Goal: Task Accomplishment & Management: Complete application form

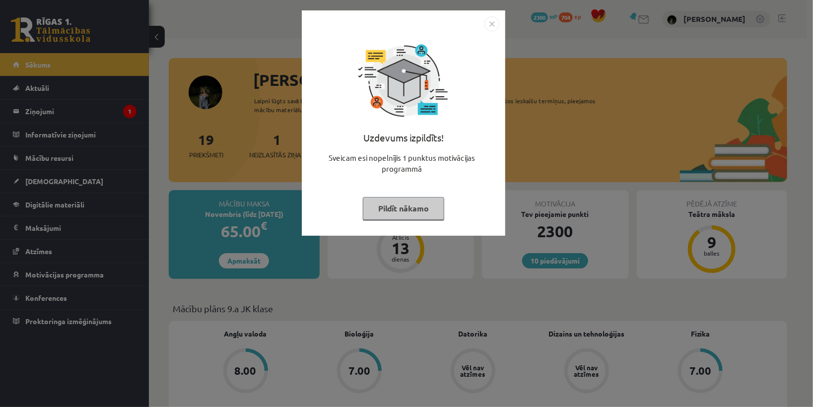
click at [420, 205] on button "Pildīt nākamo" at bounding box center [403, 208] width 81 height 23
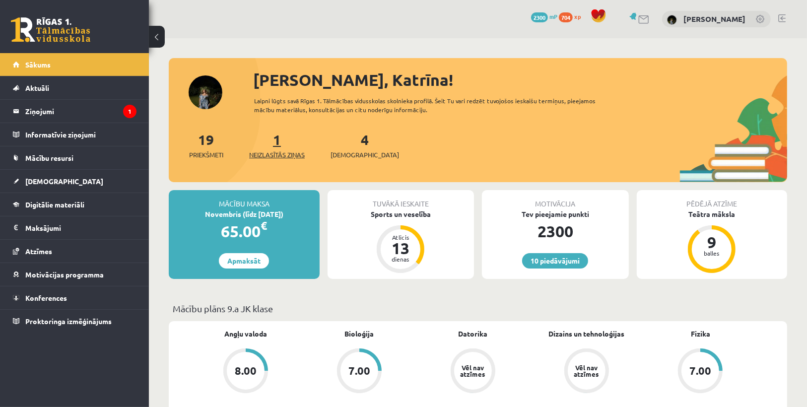
click at [294, 157] on span "Neizlasītās ziņas" at bounding box center [277, 155] width 56 height 10
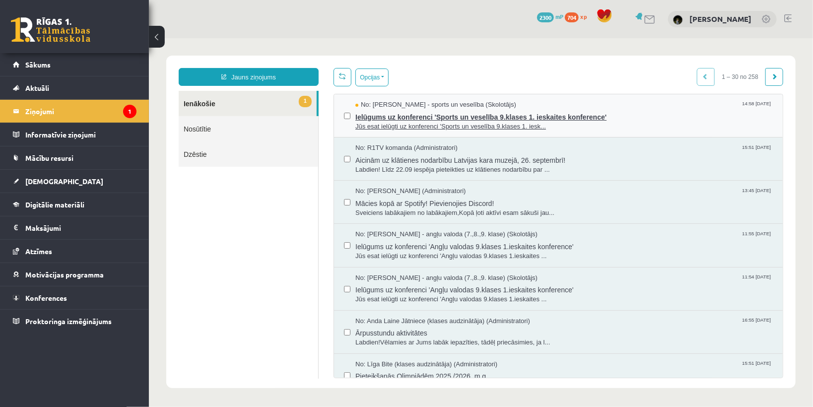
click at [557, 112] on span "Ielūgums uz konferenci 'Sports un veselība 9.klases 1. ieskaites konference'" at bounding box center [564, 115] width 418 height 12
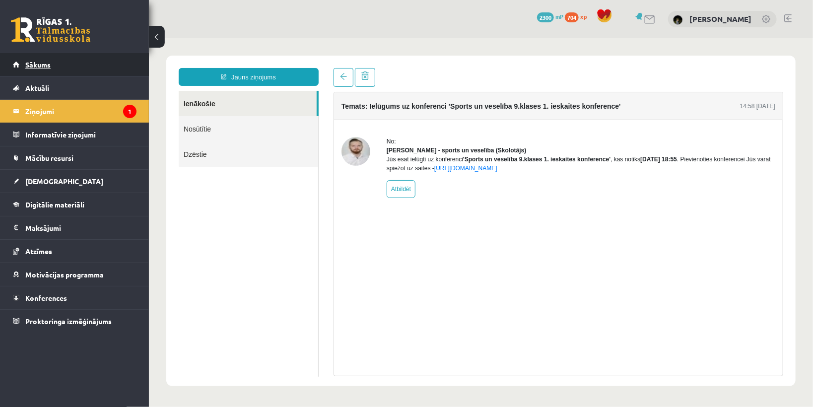
click at [79, 64] on link "Sākums" at bounding box center [75, 64] width 124 height 23
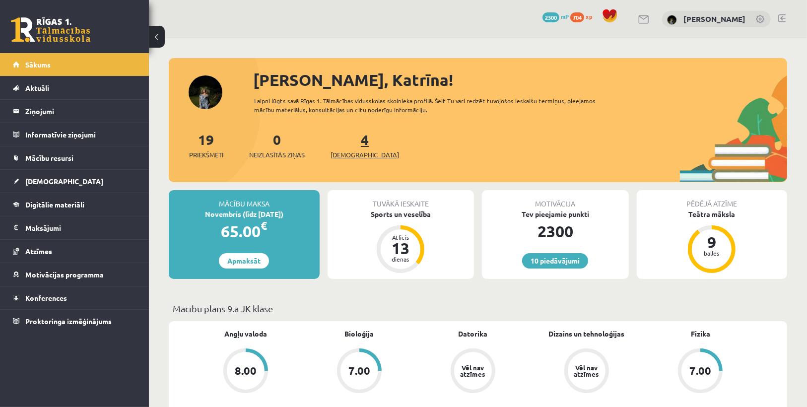
click at [342, 155] on span "[DEMOGRAPHIC_DATA]" at bounding box center [365, 155] width 69 height 10
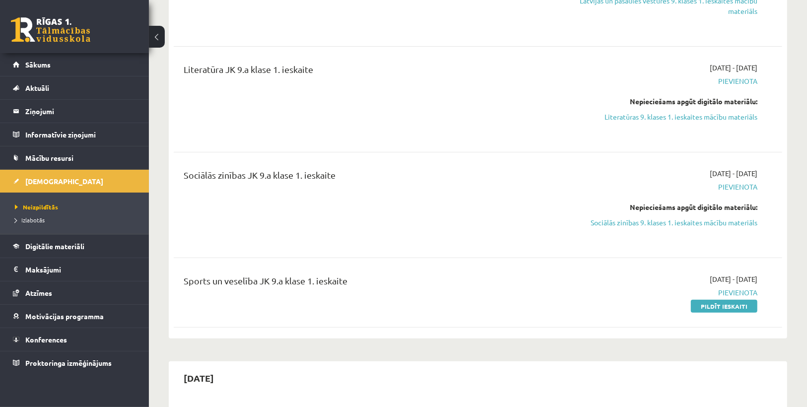
scroll to position [199, 0]
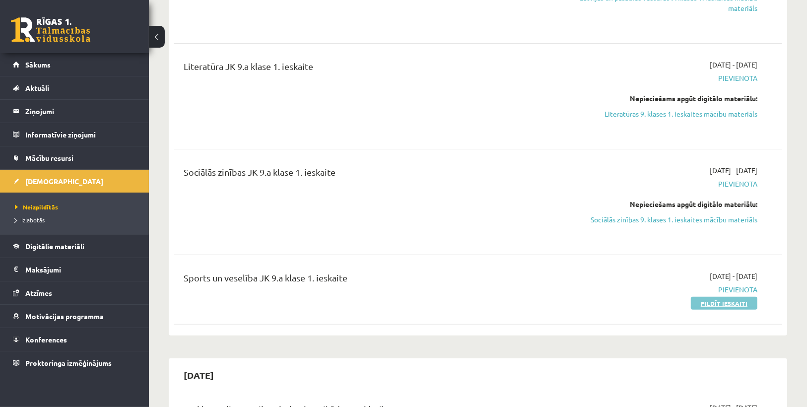
click at [706, 303] on link "Pildīt ieskaiti" at bounding box center [724, 303] width 67 height 13
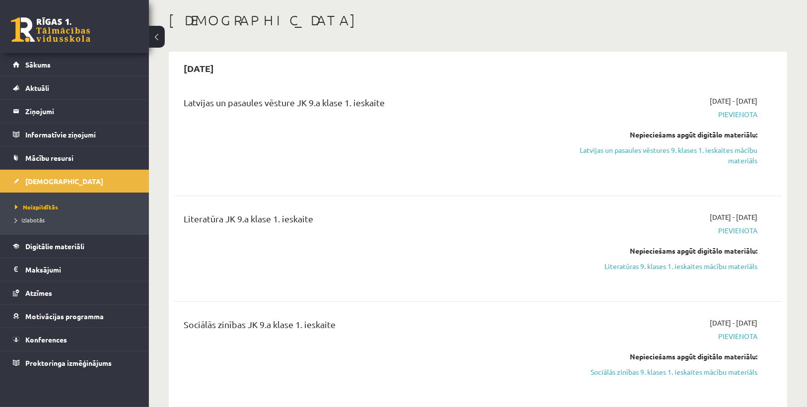
scroll to position [0, 0]
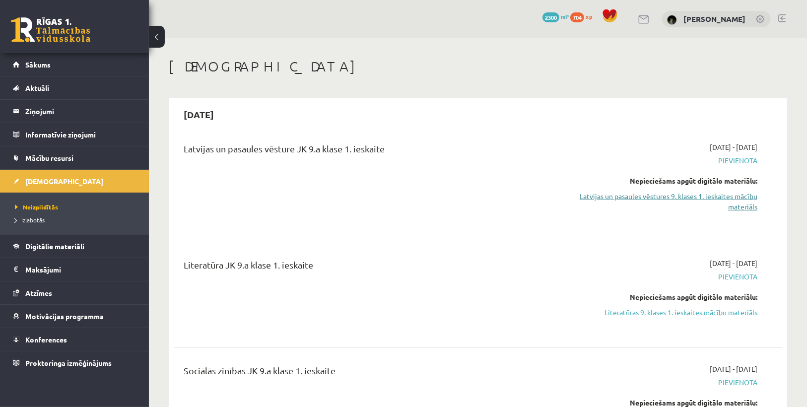
click at [662, 198] on link "Latvijas un pasaules vēstures 9. klases 1. ieskaites mācību materiāls" at bounding box center [666, 201] width 181 height 21
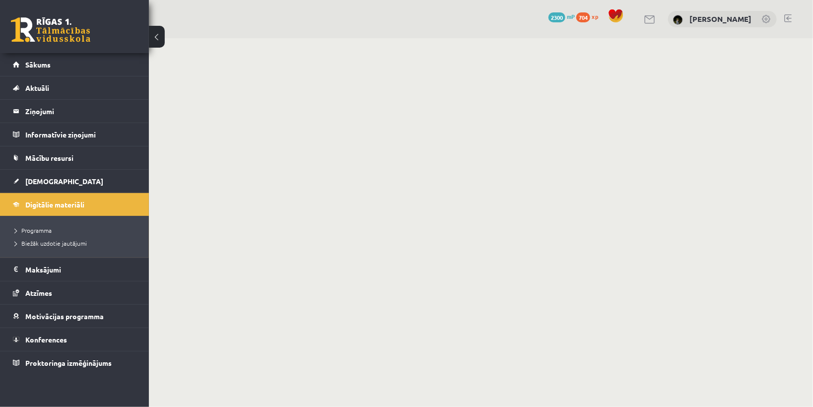
click at [303, 136] on body "0 Dāvanas 2300 mP 704 xp [PERSON_NAME] Sākums Aktuāli Kā mācīties eSKOLĀ Kontak…" at bounding box center [406, 203] width 813 height 407
click at [303, 136] on body "0 Dāvanas 2300 mP 704 xp Katrīna Arāja Sākums Aktuāli Kā mācīties eSKOLĀ Kontak…" at bounding box center [406, 203] width 813 height 407
click at [37, 65] on span "Sākums" at bounding box center [37, 64] width 25 height 9
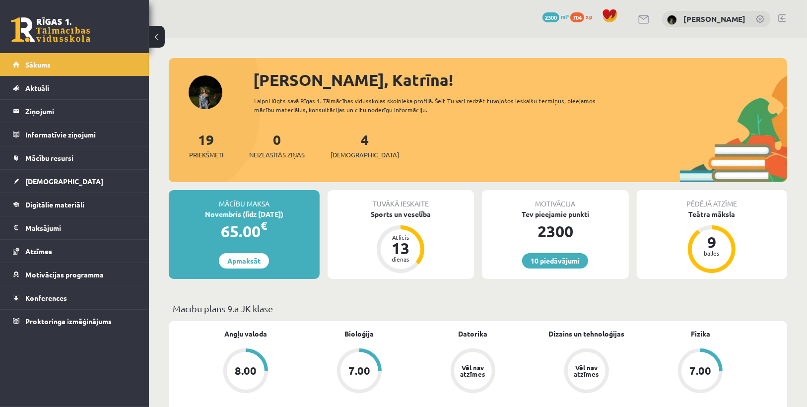
click at [351, 147] on div "4 Ieskaites" at bounding box center [365, 144] width 69 height 31
click at [352, 151] on span "[DEMOGRAPHIC_DATA]" at bounding box center [365, 155] width 69 height 10
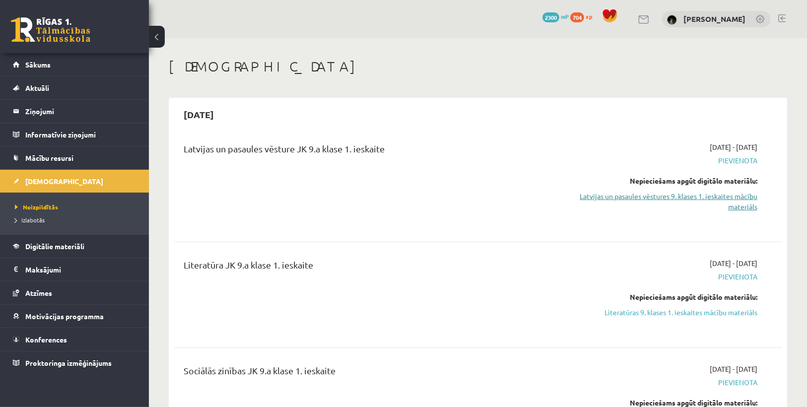
click at [600, 193] on link "Latvijas un pasaules vēstures 9. klases 1. ieskaites mācību materiāls" at bounding box center [666, 201] width 181 height 21
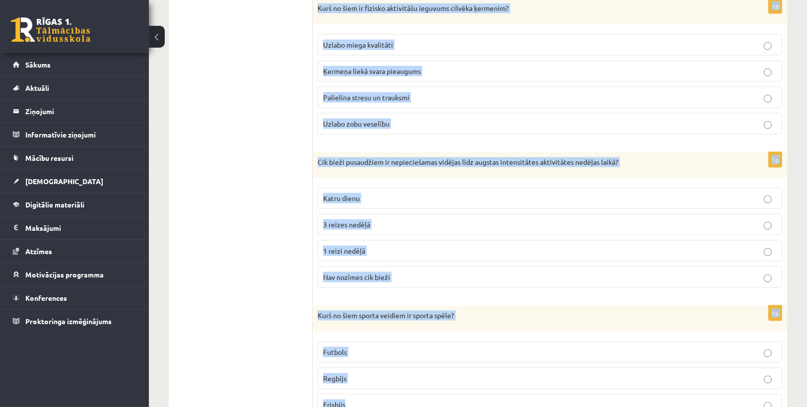
scroll to position [1323, 0]
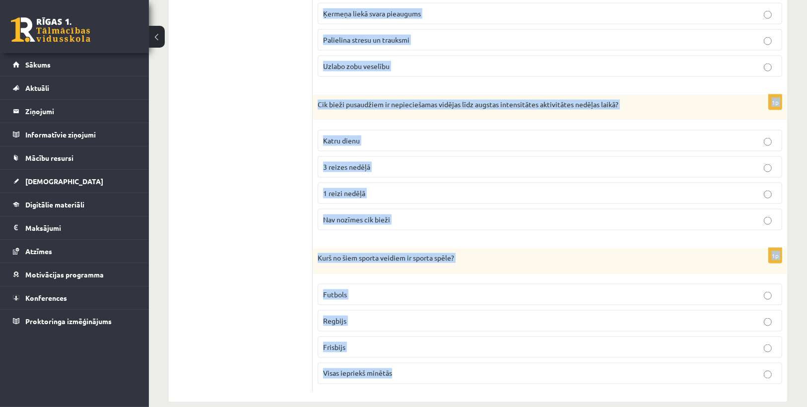
drag, startPoint x: 313, startPoint y: 194, endPoint x: 418, endPoint y: 363, distance: 199.5
copy form "Kuras no šīm fiziskajām aktivitātēm būtu jāveic zīdainim? Futbola spēle Rotaļli…"
click at [445, 289] on p "Futbols" at bounding box center [550, 294] width 454 height 10
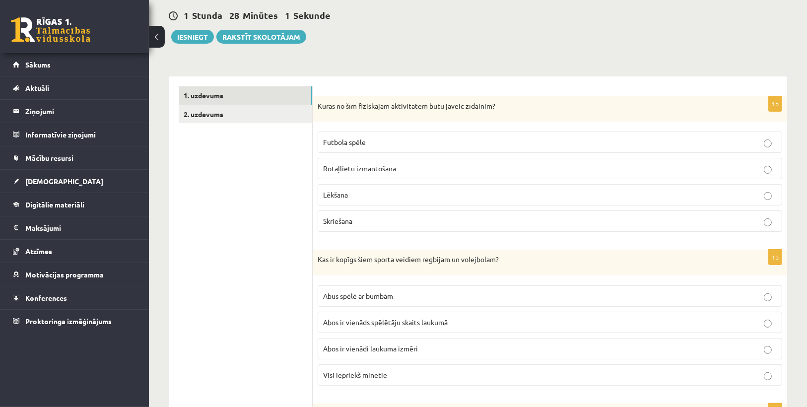
scroll to position [52, 0]
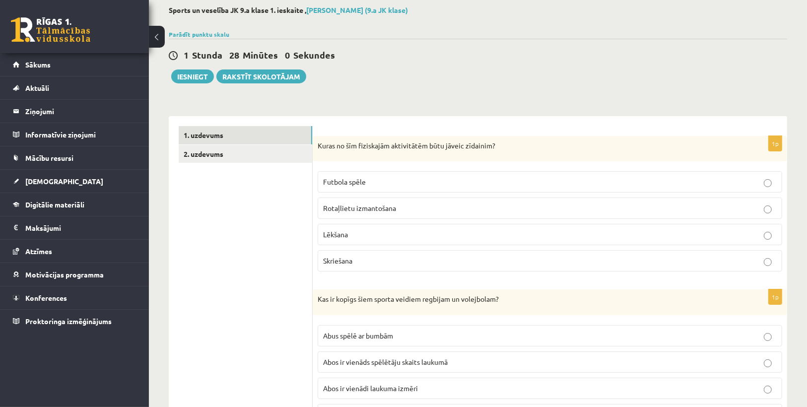
click at [353, 212] on p "Rotaļlietu izmantošana" at bounding box center [550, 208] width 454 height 10
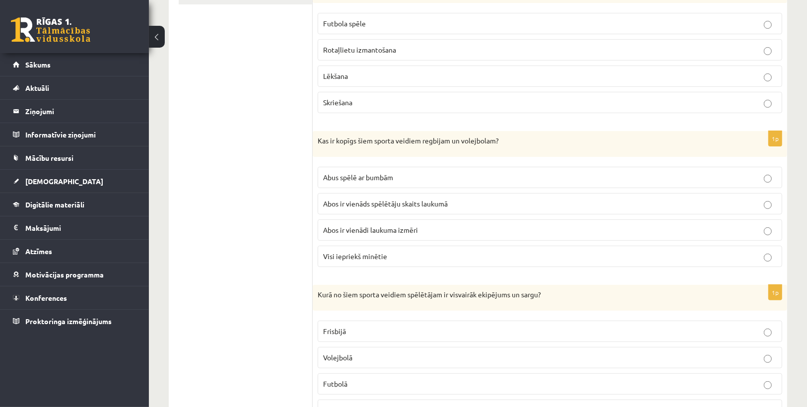
scroll to position [290, 0]
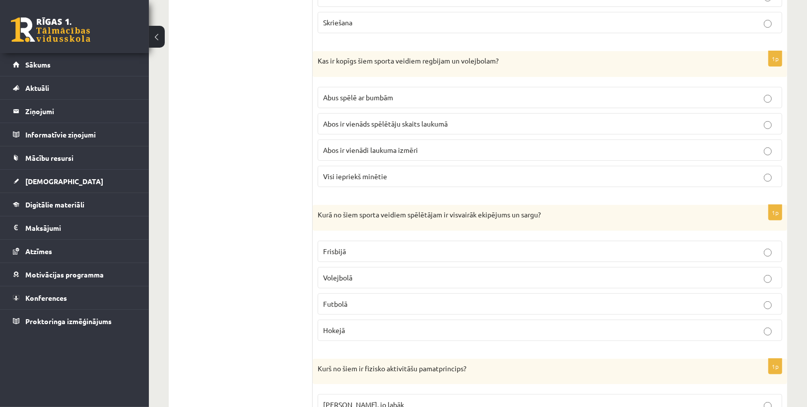
click at [373, 93] on span "Abus spēlē ar bumbām" at bounding box center [358, 97] width 70 height 9
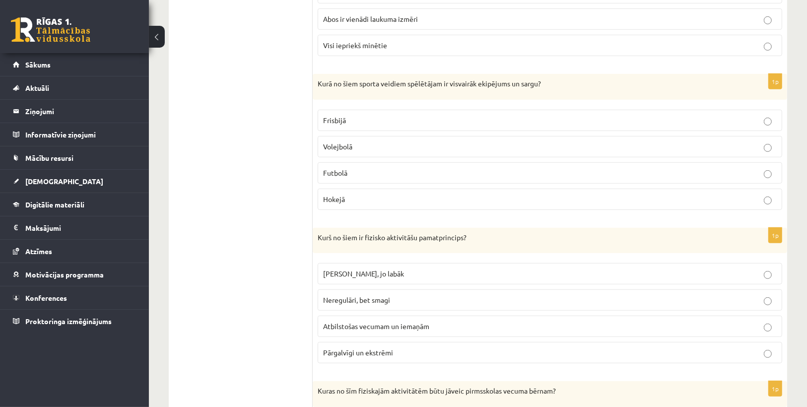
scroll to position [449, 0]
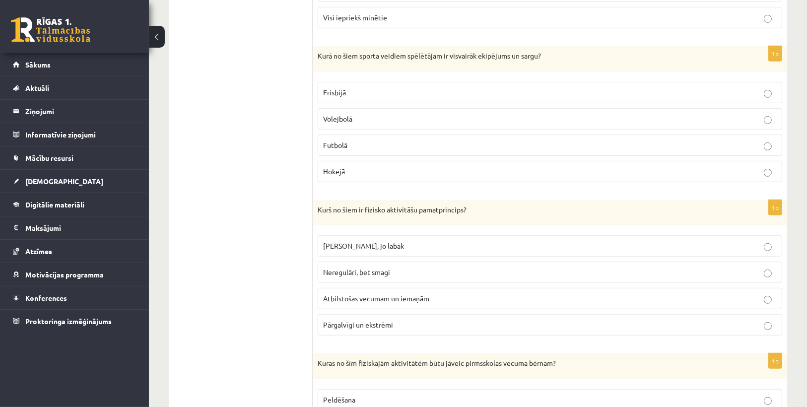
click at [350, 161] on label "Hokejā" at bounding box center [550, 171] width 465 height 21
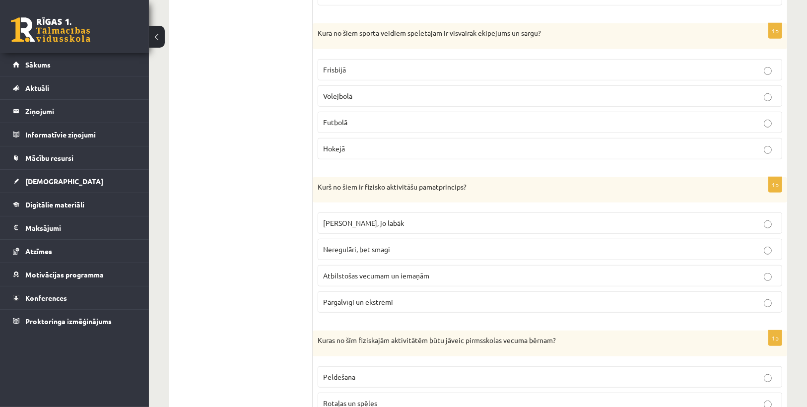
scroll to position [529, 0]
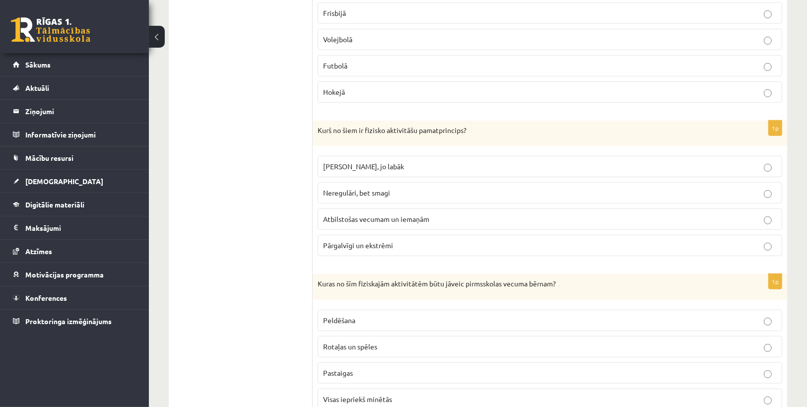
click at [360, 214] on span "Atbilstošas vecumam un iemaņām" at bounding box center [376, 218] width 106 height 9
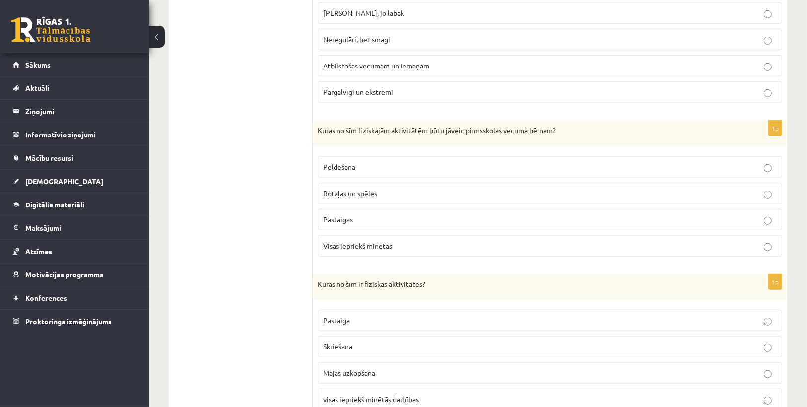
scroll to position [688, 0]
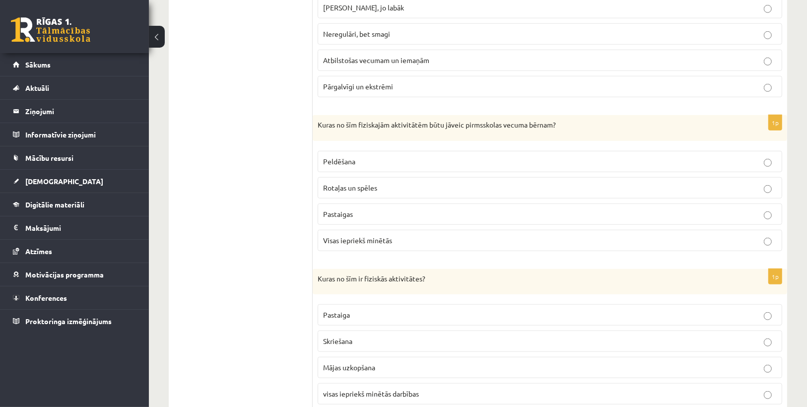
click at [388, 230] on label "Visas iepriekš minētās" at bounding box center [550, 240] width 465 height 21
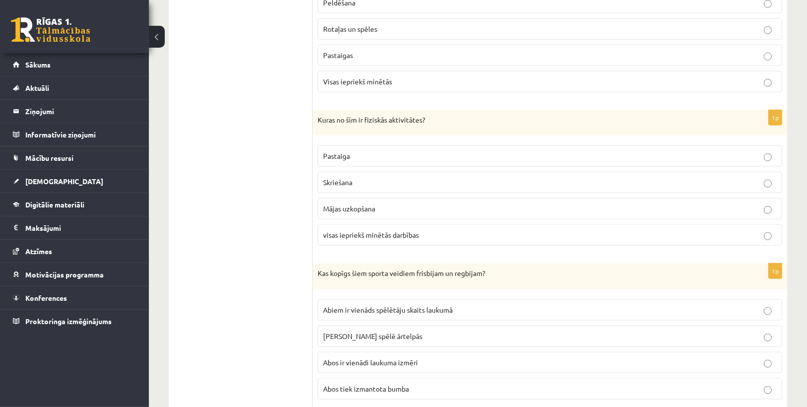
click at [367, 230] on span "visas iepriekš minētās darbības" at bounding box center [371, 234] width 96 height 9
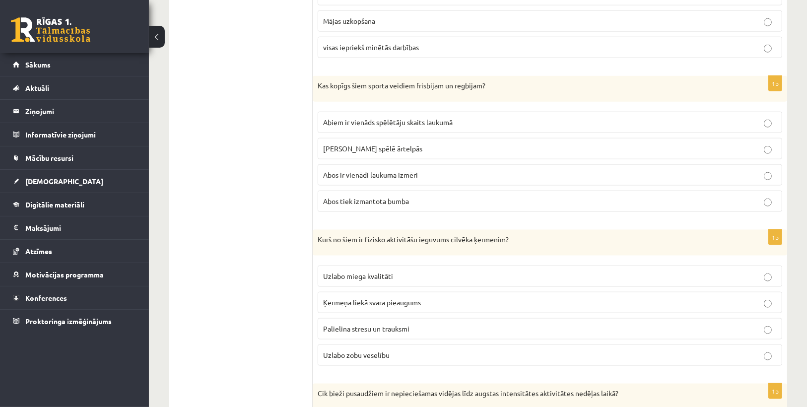
scroll to position [1045, 0]
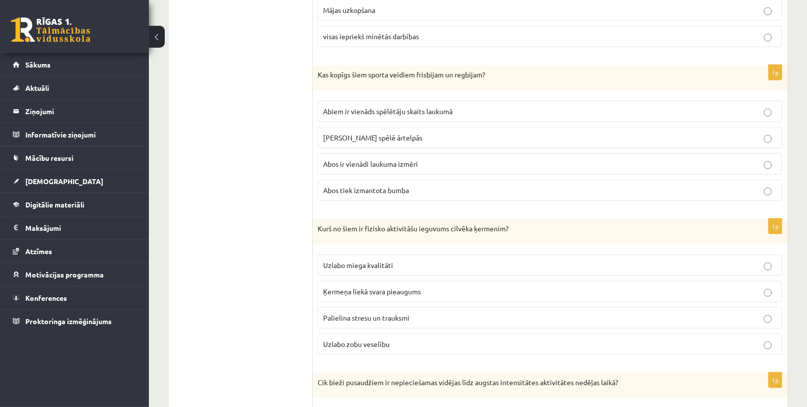
click at [416, 185] on p "Abos tiek izmantota bumba" at bounding box center [550, 190] width 454 height 10
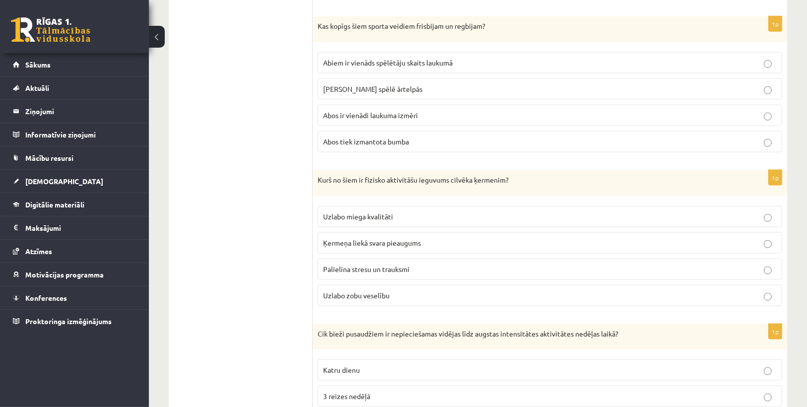
scroll to position [1204, 0]
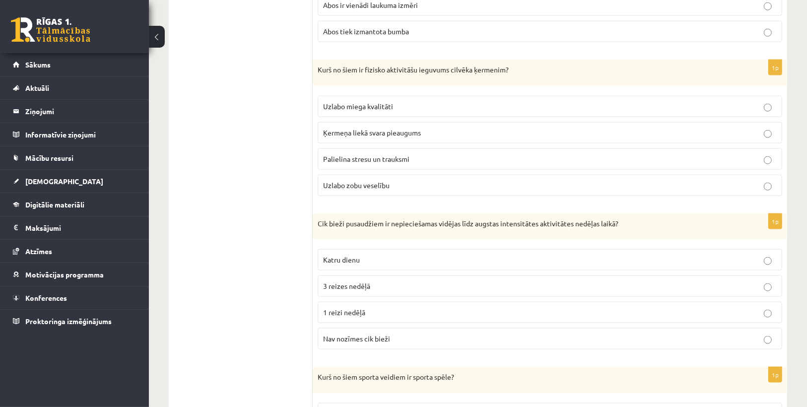
click at [361, 102] on span "Uzlabo miega kvalitāti" at bounding box center [358, 106] width 70 height 9
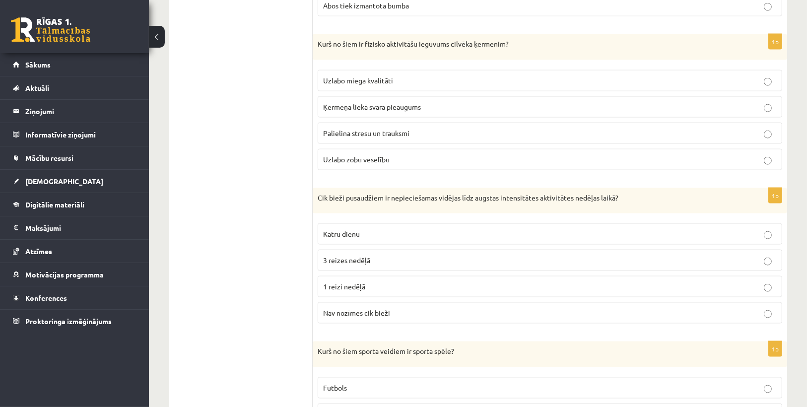
scroll to position [1283, 0]
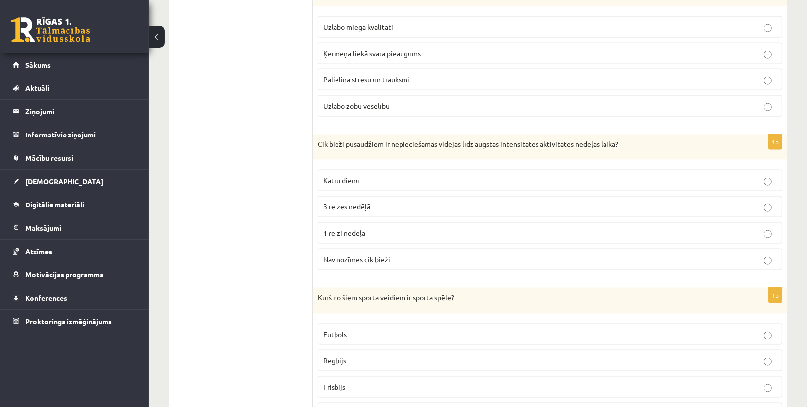
click at [344, 176] on span "Katru dienu" at bounding box center [341, 180] width 37 height 9
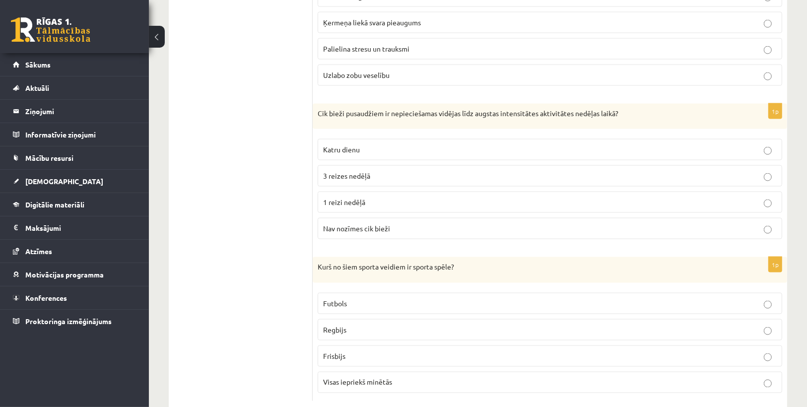
scroll to position [1323, 0]
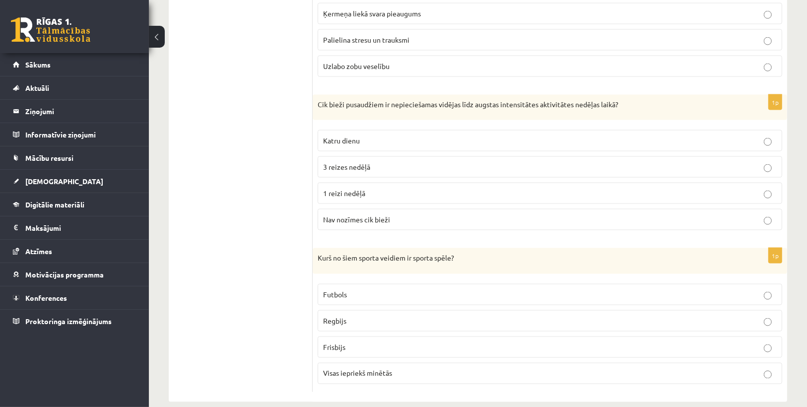
click at [372, 369] on span "Visas iepriekš minētās" at bounding box center [357, 373] width 69 height 9
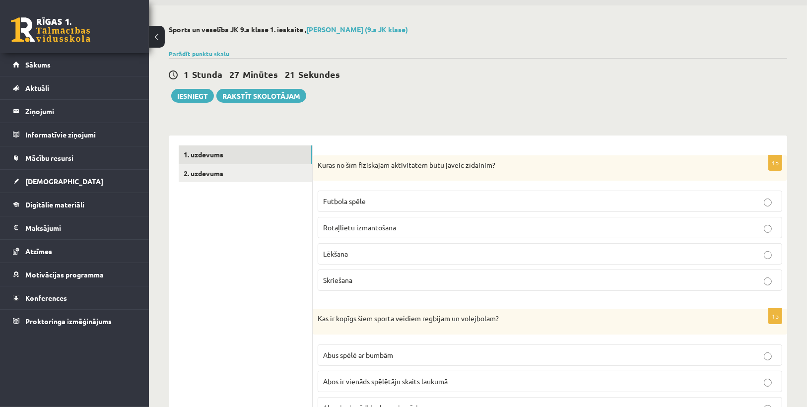
scroll to position [0, 0]
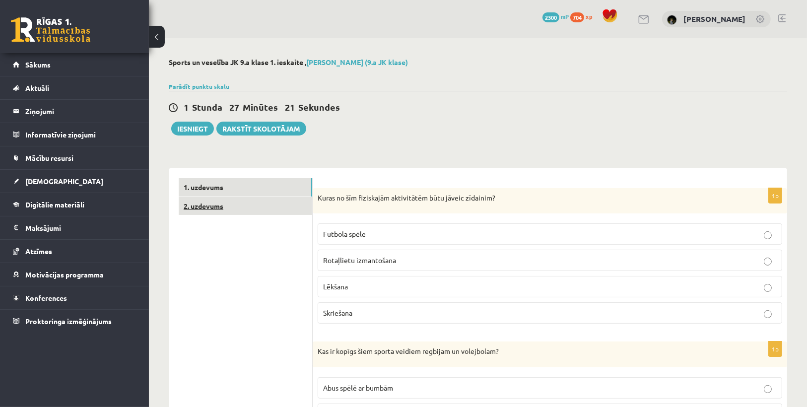
click at [205, 202] on link "2. uzdevums" at bounding box center [246, 206] width 134 height 18
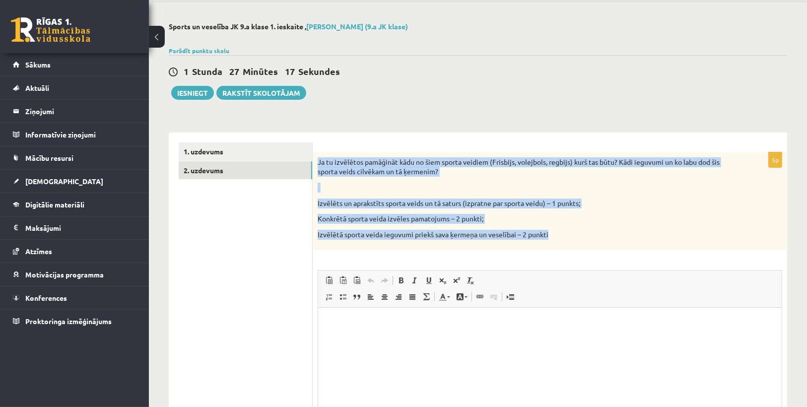
drag, startPoint x: 317, startPoint y: 156, endPoint x: 666, endPoint y: 234, distance: 358.1
click at [666, 234] on div "Ja tu izvēlētos pamāģināt kādu no šiem sporta veidiem (Frisbijs, volejbols, reg…" at bounding box center [550, 201] width 475 height 98
copy div "Ja tu izvēlētos pamāģināt kādu no šiem sporta veidiem (Frisbijs, volejbols, reg…"
click at [665, 221] on p "Konkrētā sporta veida izvēles pamatojums – 2 punkti;" at bounding box center [525, 219] width 415 height 10
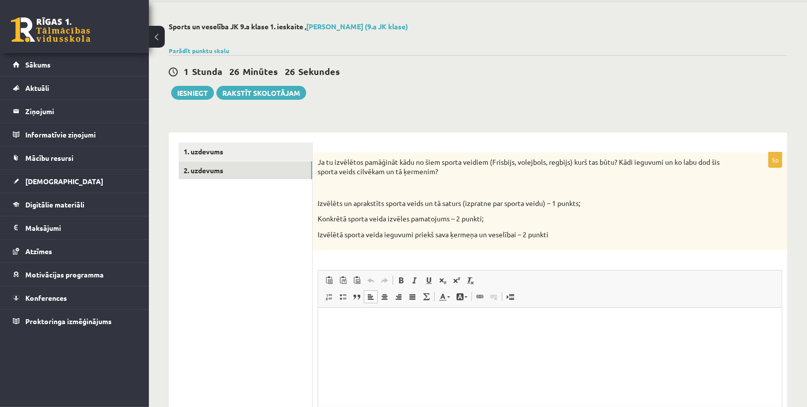
click at [491, 338] on html at bounding box center [550, 323] width 464 height 30
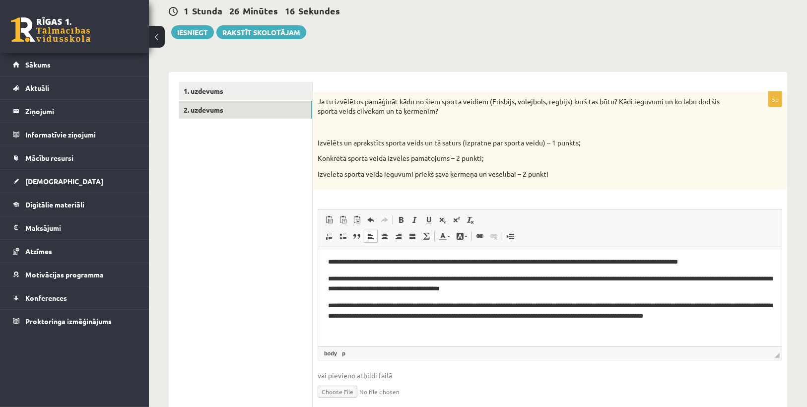
scroll to position [119, 0]
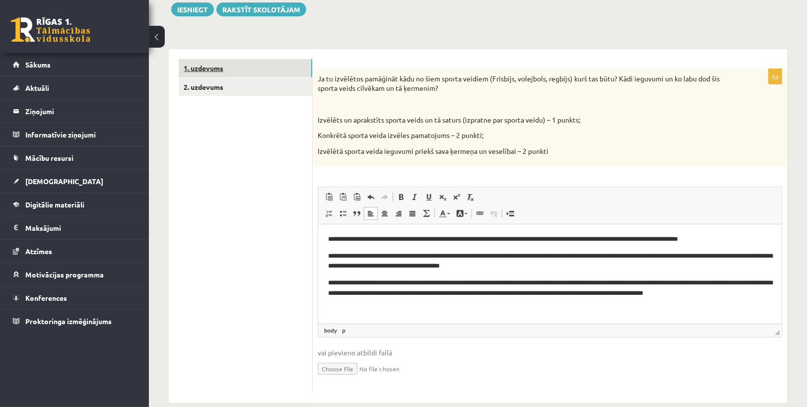
click at [257, 59] on link "1. uzdevums" at bounding box center [246, 68] width 134 height 18
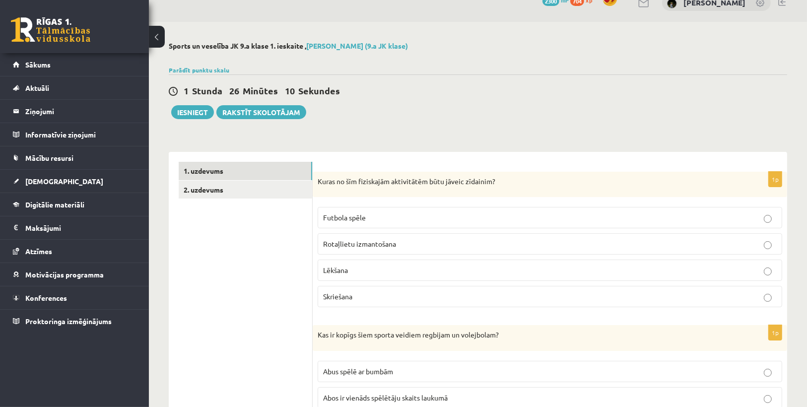
scroll to position [0, 0]
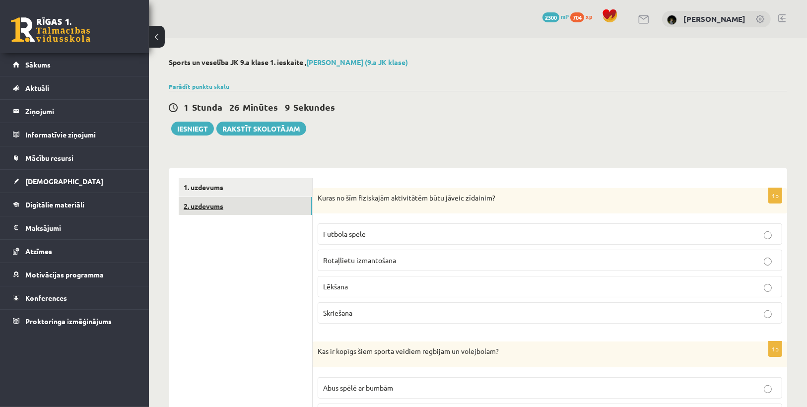
click at [256, 209] on link "2. uzdevums" at bounding box center [246, 206] width 134 height 18
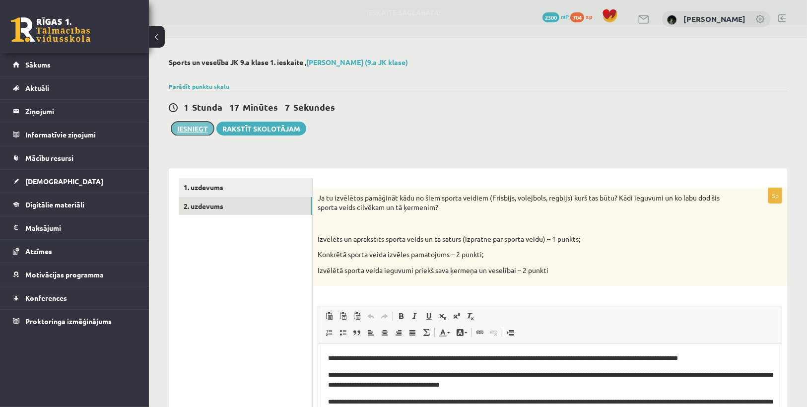
click at [188, 130] on button "Iesniegt" at bounding box center [192, 129] width 43 height 14
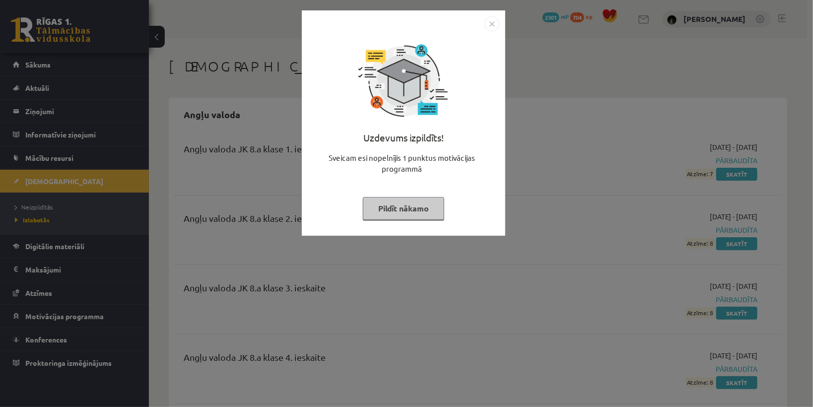
click at [399, 213] on button "Pildīt nākamo" at bounding box center [403, 208] width 81 height 23
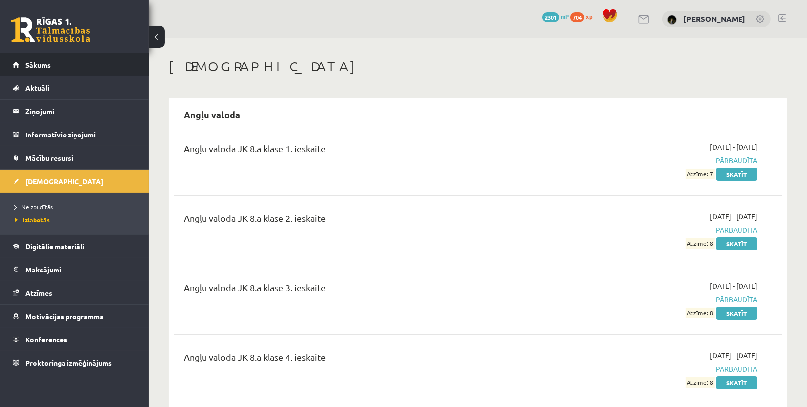
click at [62, 63] on link "Sākums" at bounding box center [75, 64] width 124 height 23
